Goal: Information Seeking & Learning: Find specific fact

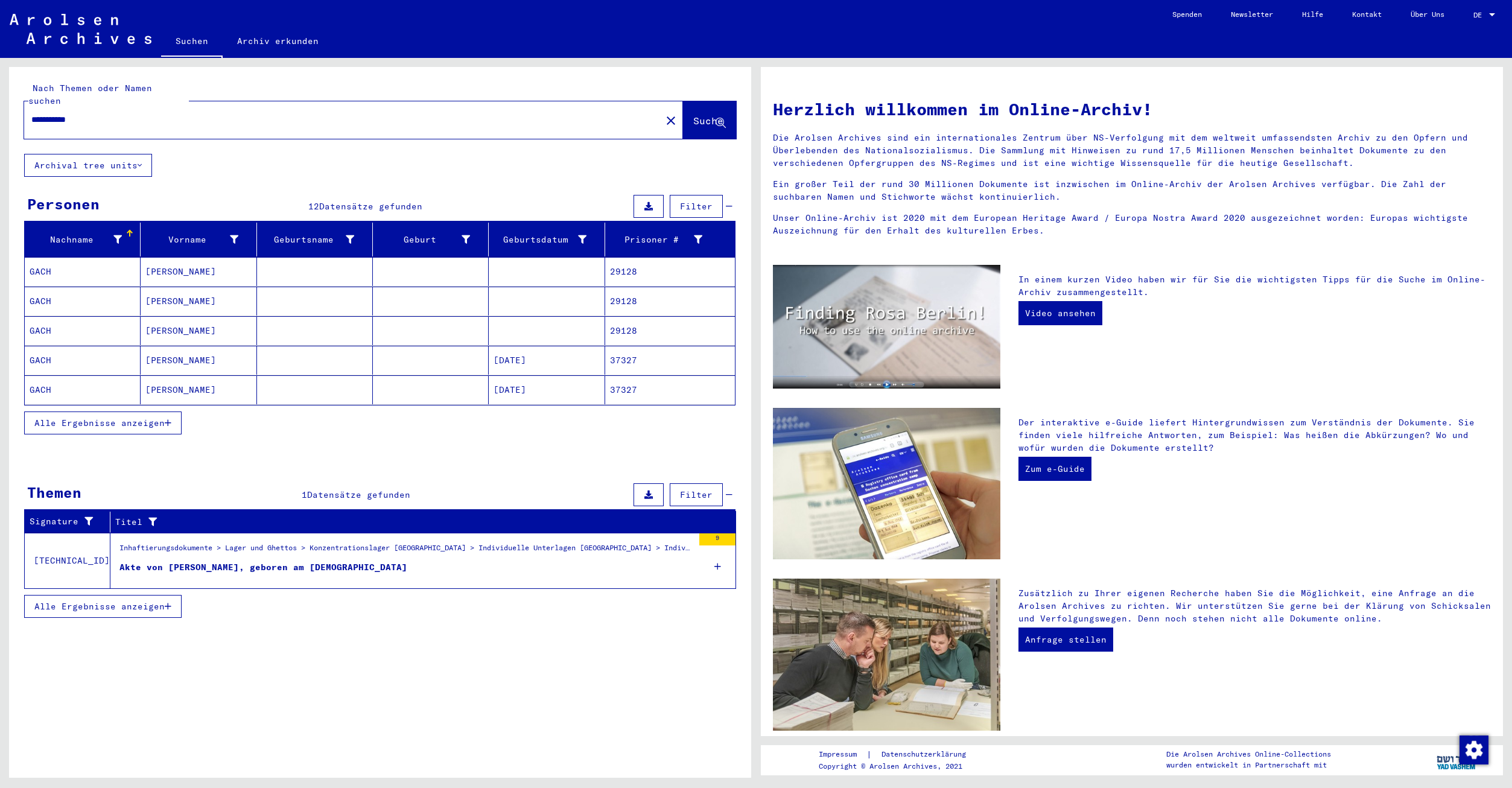
click at [335, 561] on div "Akte von [PERSON_NAME], geboren am [DEMOGRAPHIC_DATA]" at bounding box center [263, 567] width 288 height 13
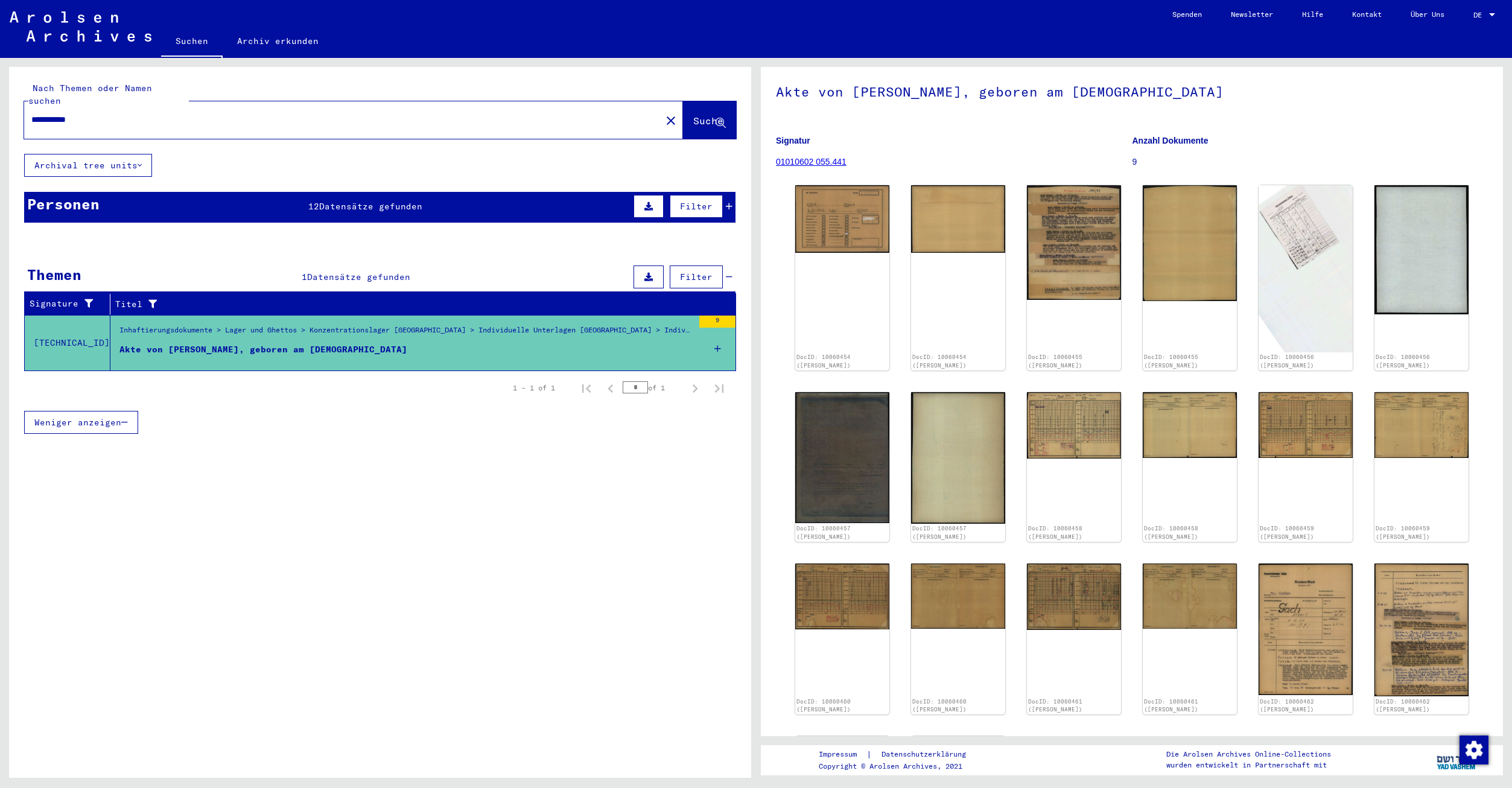
scroll to position [59, 0]
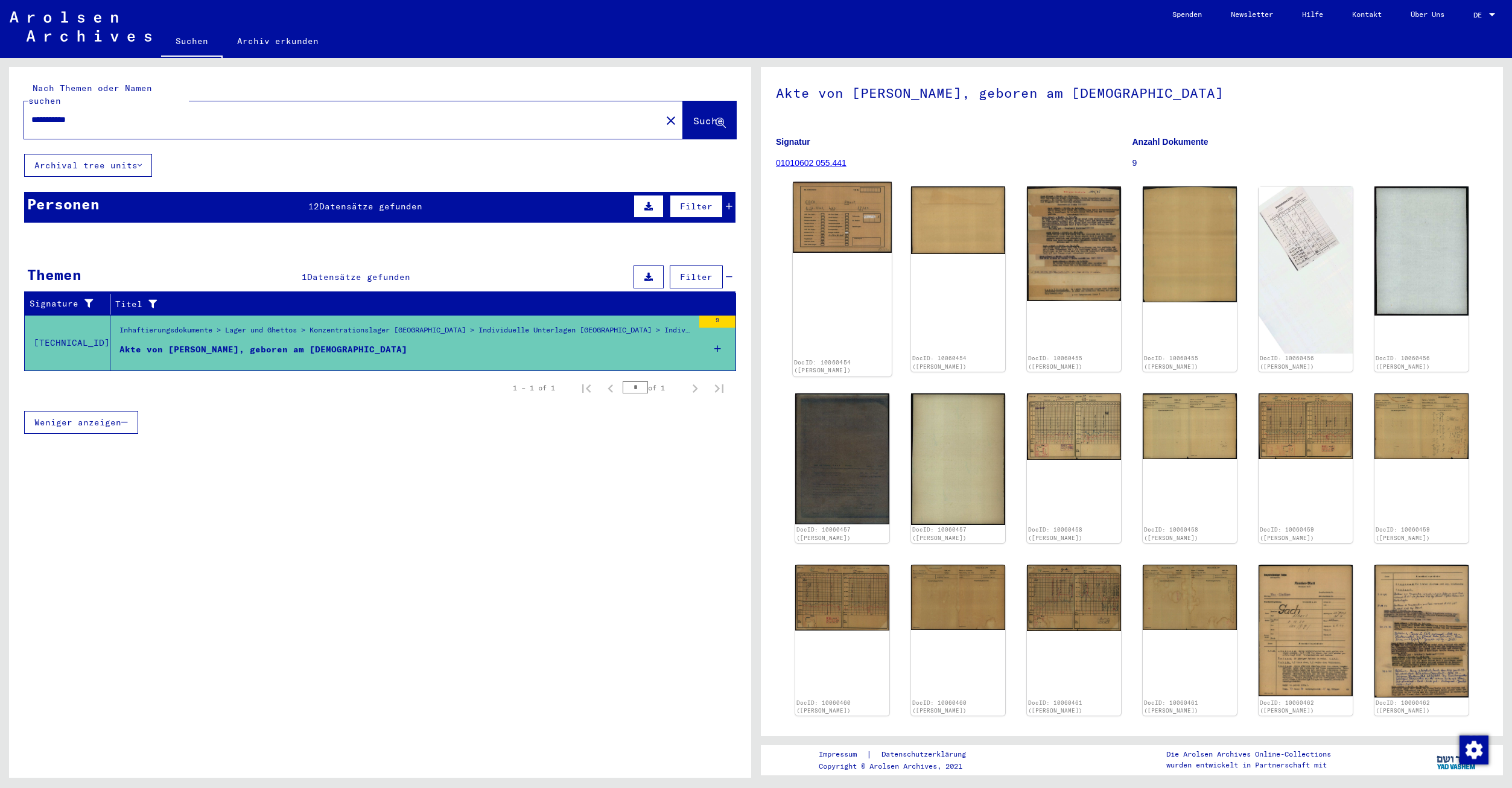
click at [829, 236] on img at bounding box center [843, 218] width 99 height 71
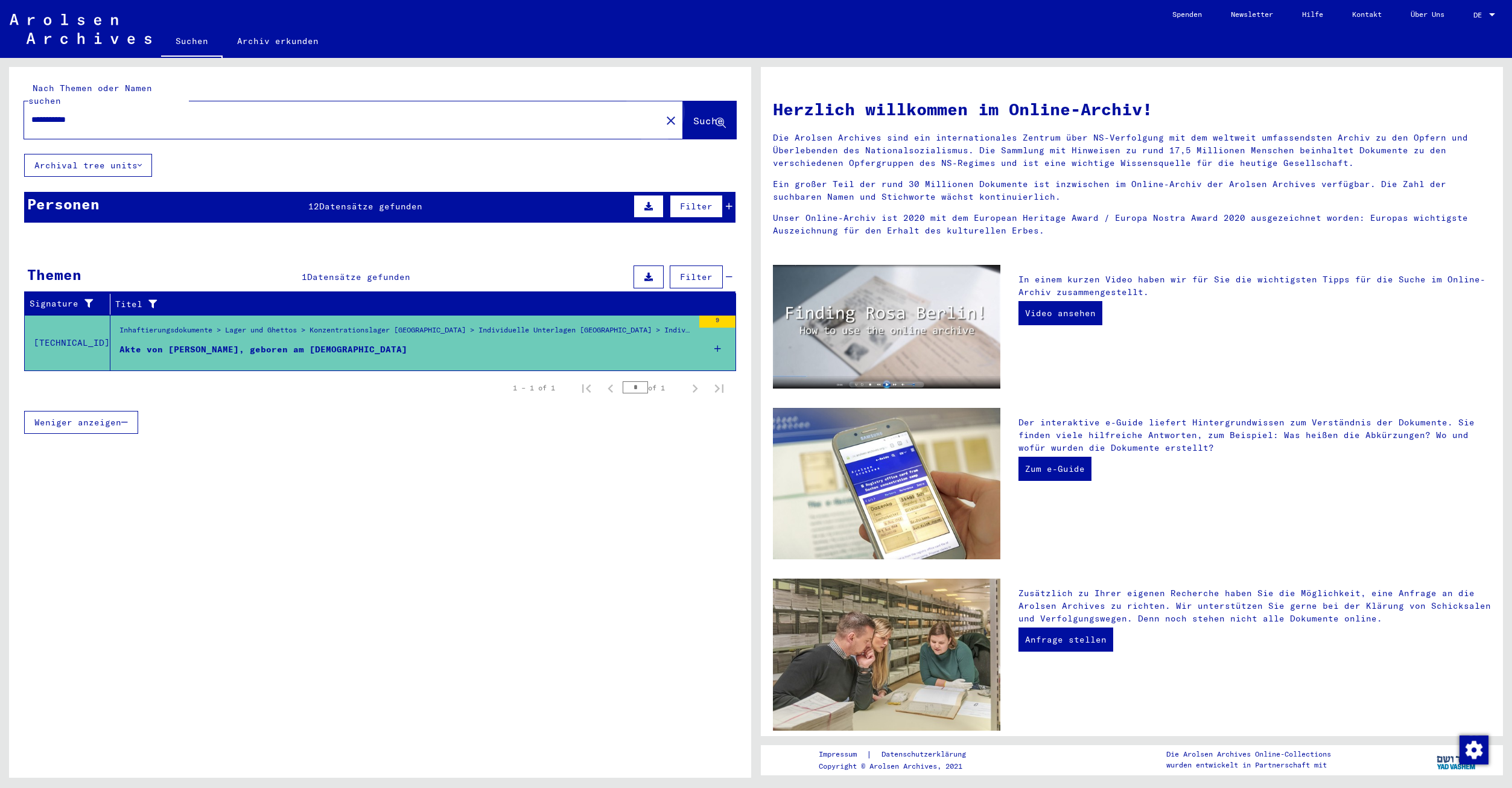
click at [698, 114] on span "Suche" at bounding box center [708, 121] width 30 height 12
click at [696, 114] on span "Suche" at bounding box center [708, 121] width 30 height 12
click at [693, 114] on span "Suche" at bounding box center [708, 121] width 30 height 12
click at [351, 325] on div "Inhaftierungsdokumente > Lager und Ghettos > Konzentrationslager [GEOGRAPHIC_DA…" at bounding box center [406, 325] width 574 height 0
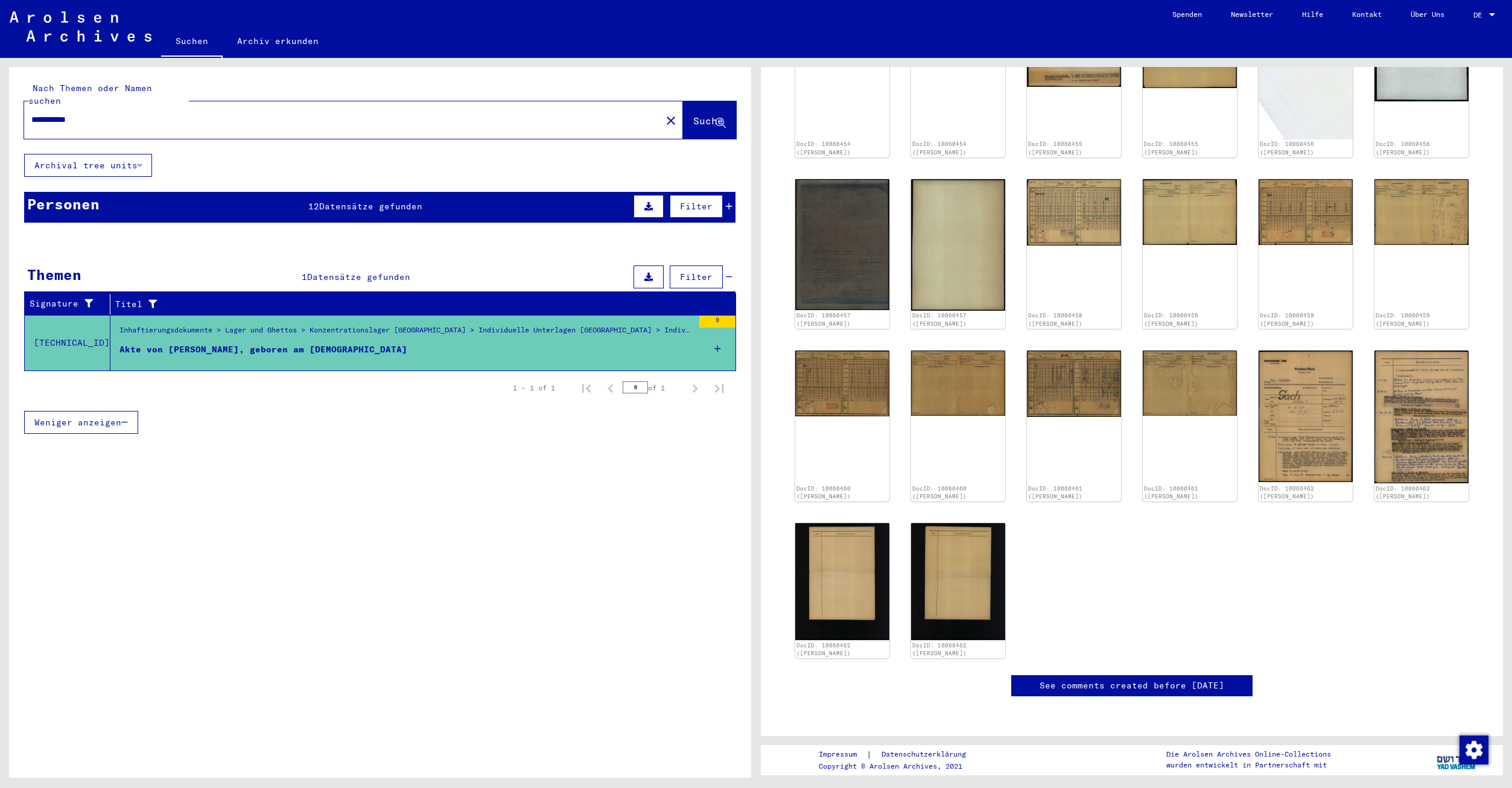
scroll to position [274, 0]
click at [1278, 445] on img at bounding box center [1306, 416] width 99 height 138
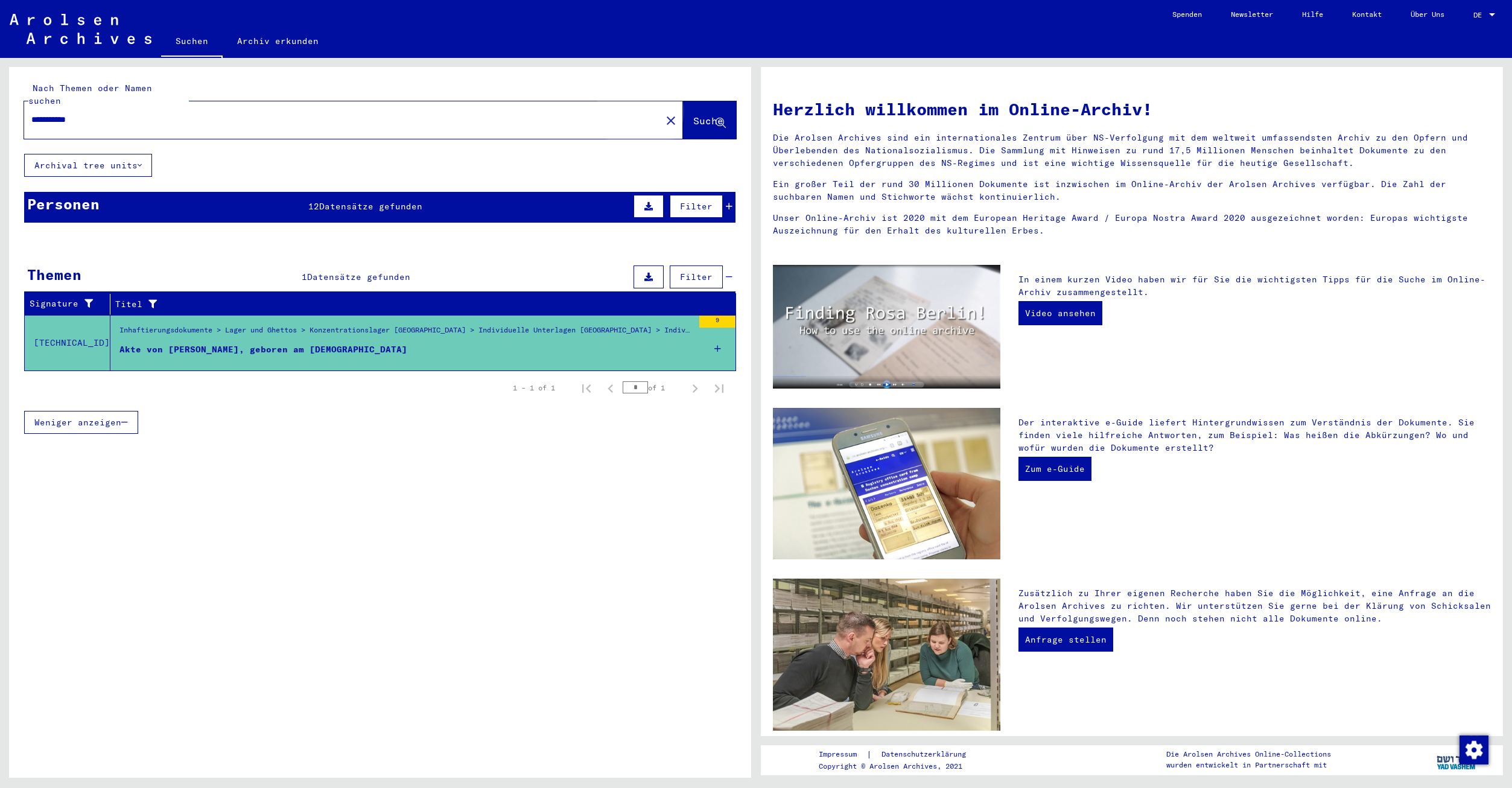
click at [693, 114] on span "Suche" at bounding box center [708, 121] width 30 height 12
click at [694, 102] on button "Suche" at bounding box center [710, 120] width 53 height 37
click at [693, 114] on span "Suche" at bounding box center [708, 121] width 30 height 12
click at [334, 328] on div "Inhaftierungsdokumente > Lager und Ghettos > Konzentrationslager [GEOGRAPHIC_DA…" at bounding box center [406, 333] width 574 height 17
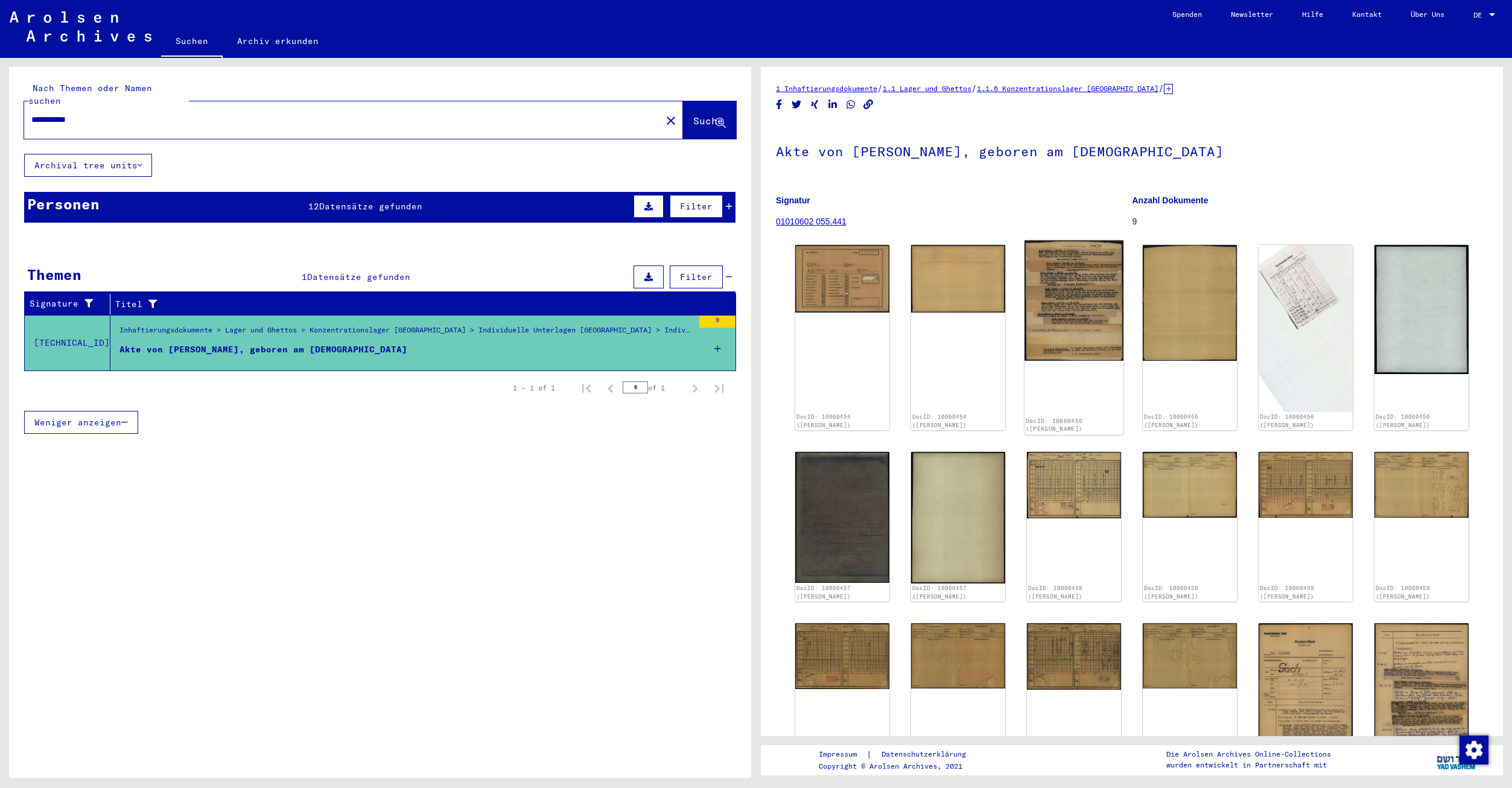
click at [1048, 330] on img at bounding box center [1074, 301] width 99 height 120
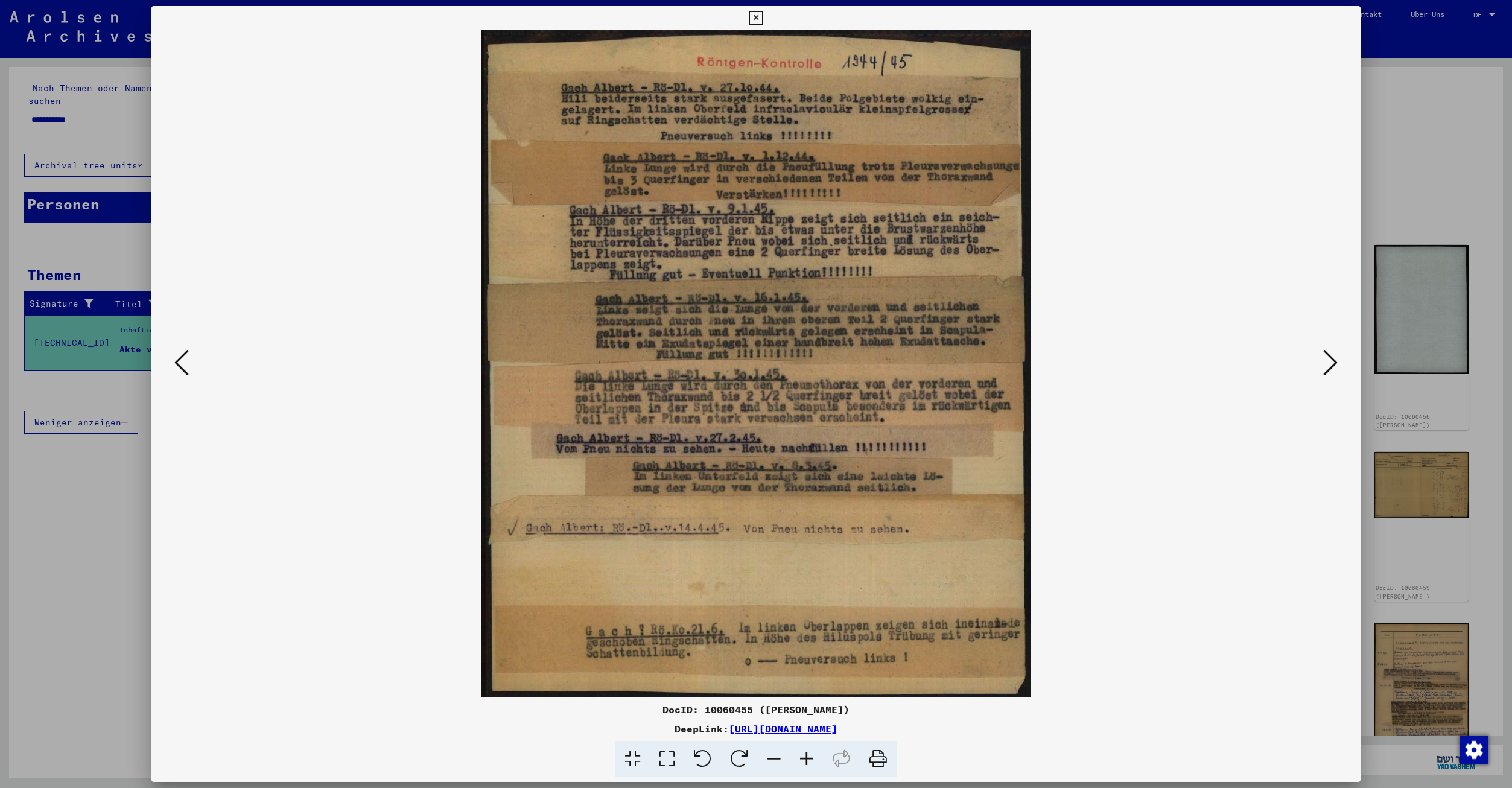
click at [750, 20] on icon at bounding box center [756, 18] width 14 height 15
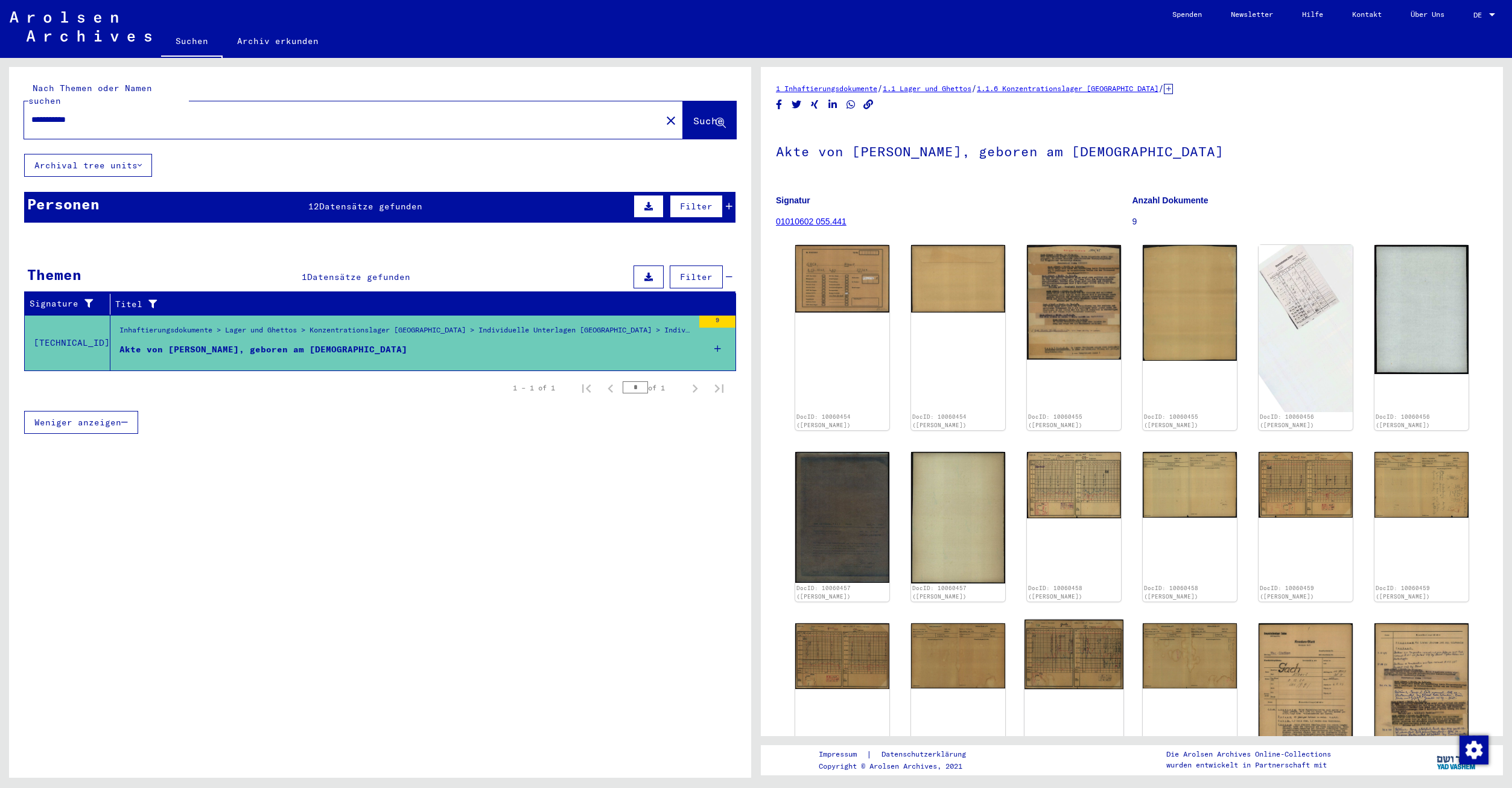
click at [1086, 660] on img at bounding box center [1074, 654] width 99 height 69
